Goal: Navigation & Orientation: Find specific page/section

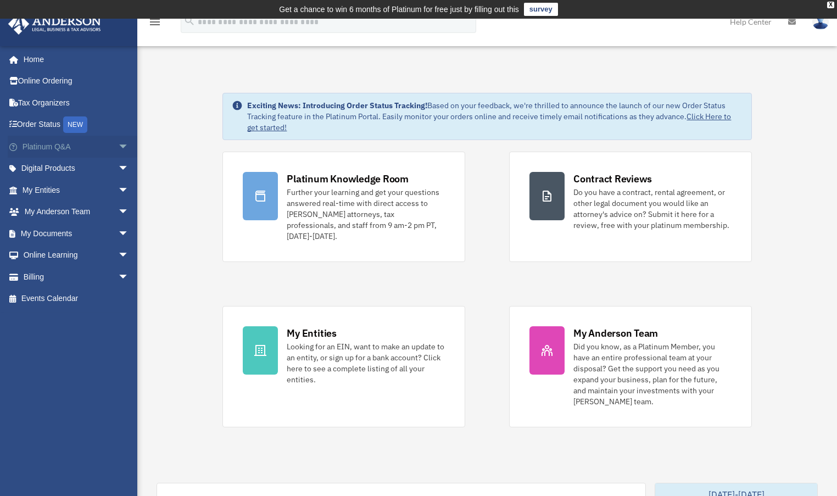
click at [118, 146] on span "arrow_drop_down" at bounding box center [129, 147] width 22 height 23
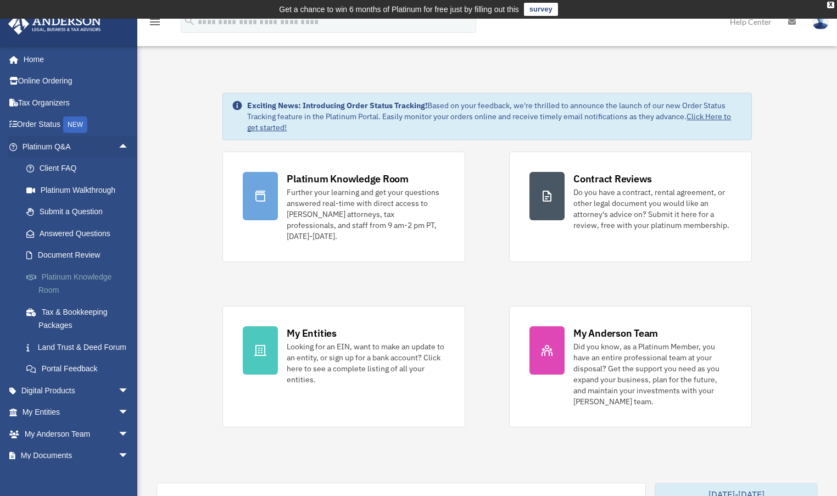
click at [46, 286] on link "Platinum Knowledge Room" at bounding box center [80, 283] width 130 height 35
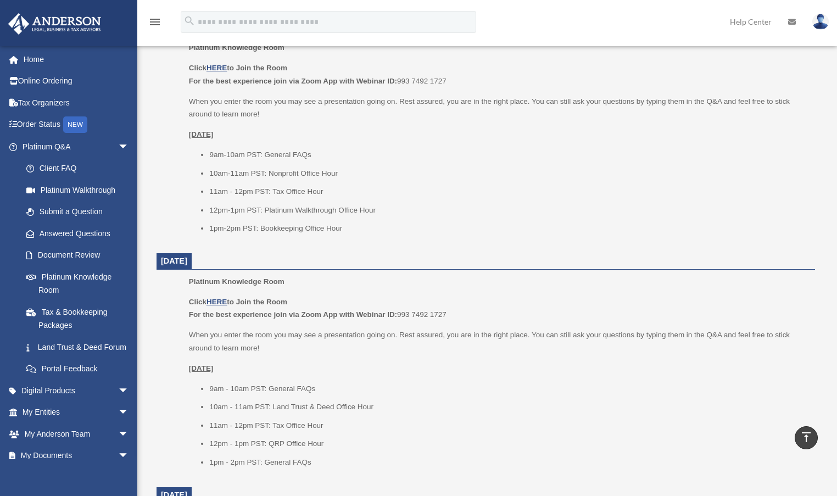
scroll to position [494, 0]
drag, startPoint x: 162, startPoint y: 244, endPoint x: 233, endPoint y: 241, distance: 71.5
click at [192, 253] on span "[DATE]" at bounding box center [174, 261] width 35 height 16
click at [187, 256] on span "[DATE]" at bounding box center [174, 260] width 26 height 9
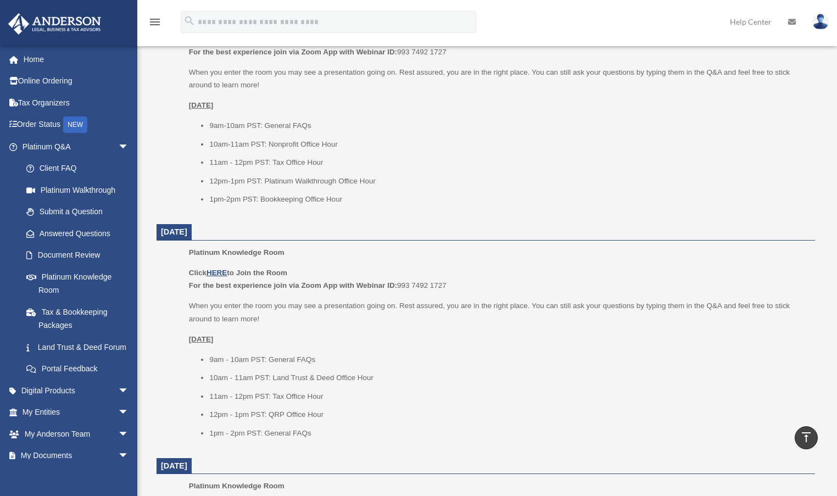
scroll to position [549, 0]
